Goal: Navigation & Orientation: Find specific page/section

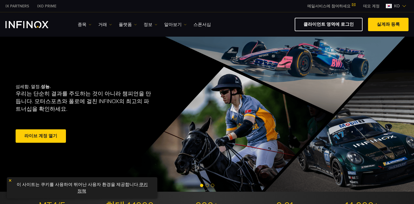
click at [377, 6] on link "데모 계정" at bounding box center [371, 6] width 25 height 6
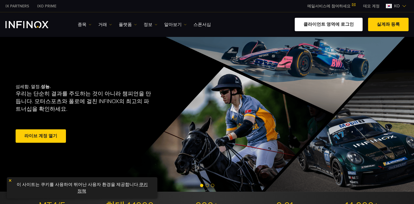
click at [344, 26] on link "클라이언트 영역에 로그인" at bounding box center [329, 24] width 68 height 13
